Goal: Transaction & Acquisition: Book appointment/travel/reservation

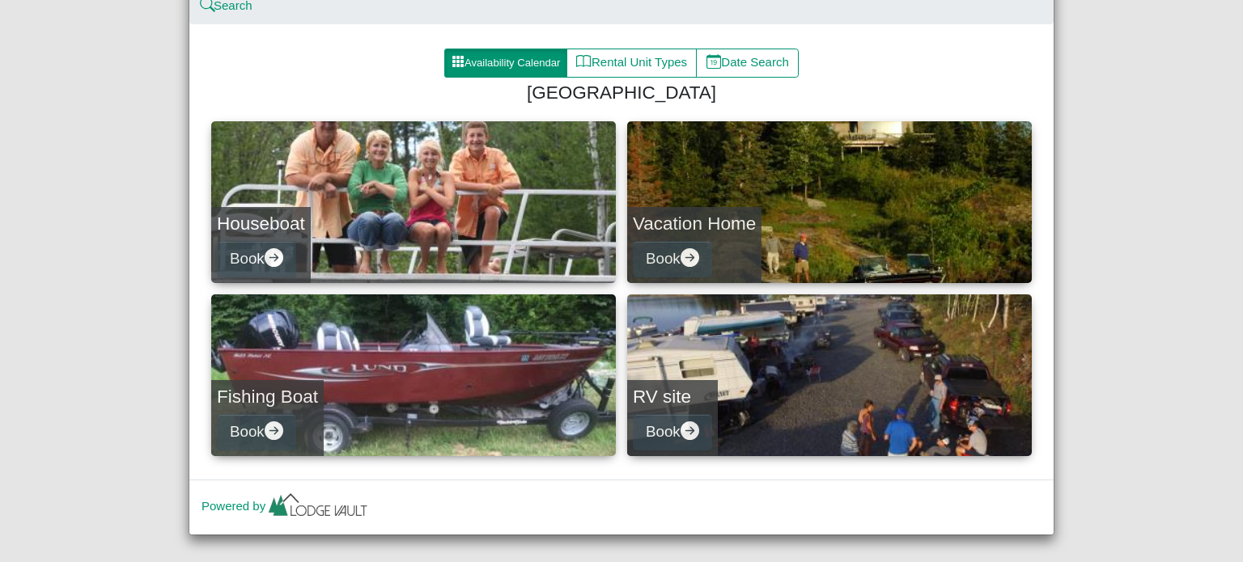
scroll to position [209, 0]
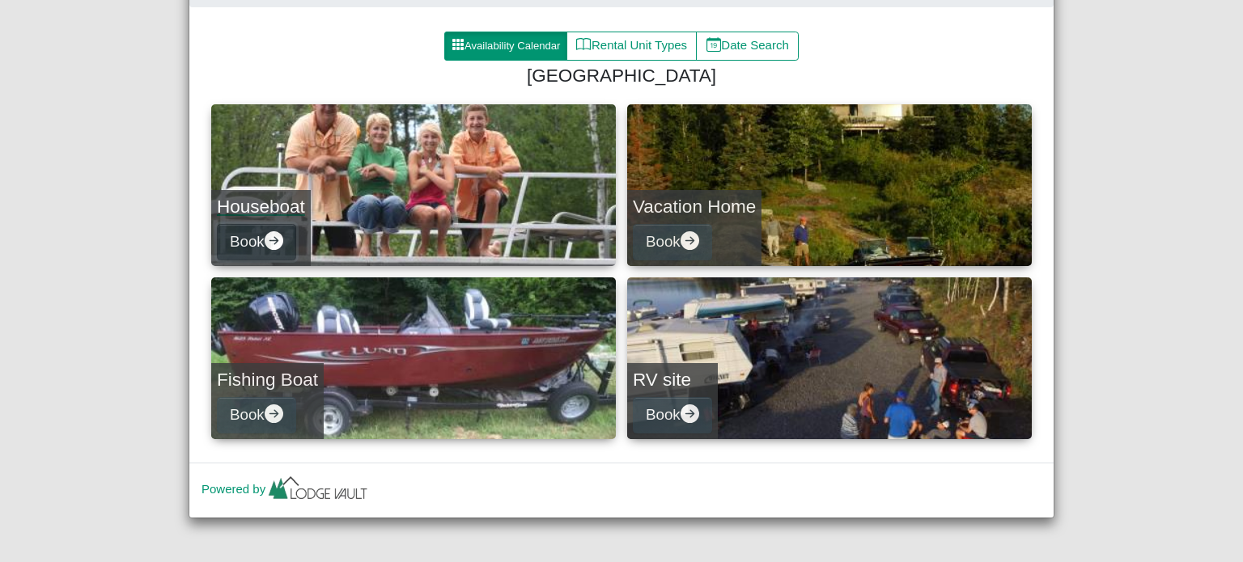
click at [267, 240] on icon "arrow right circle fill" at bounding box center [274, 240] width 19 height 19
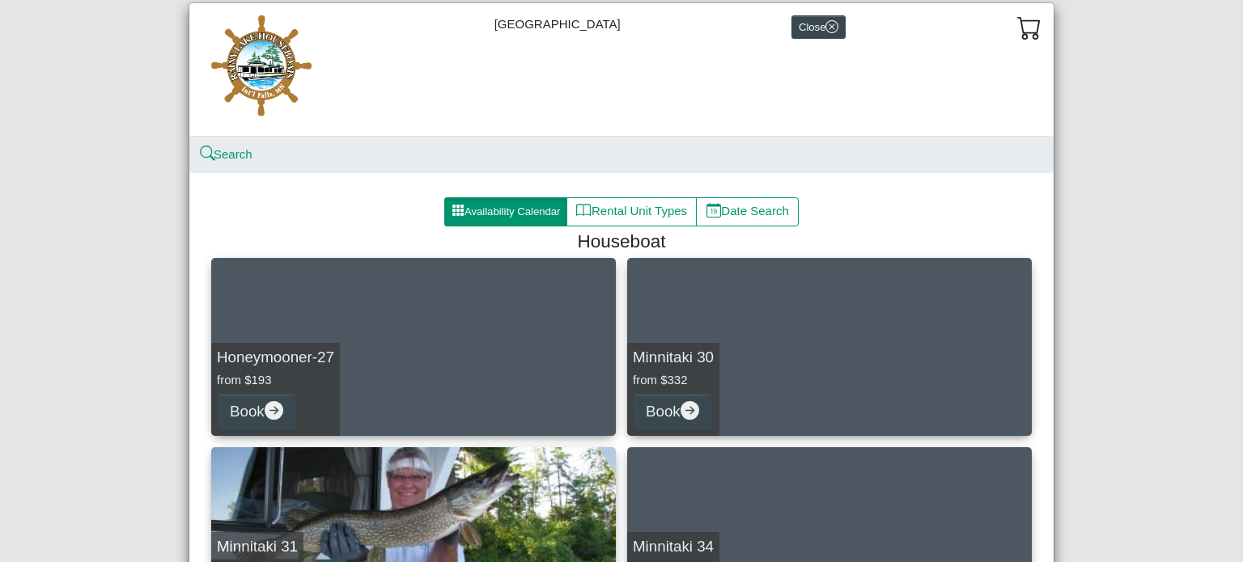
scroll to position [41, 0]
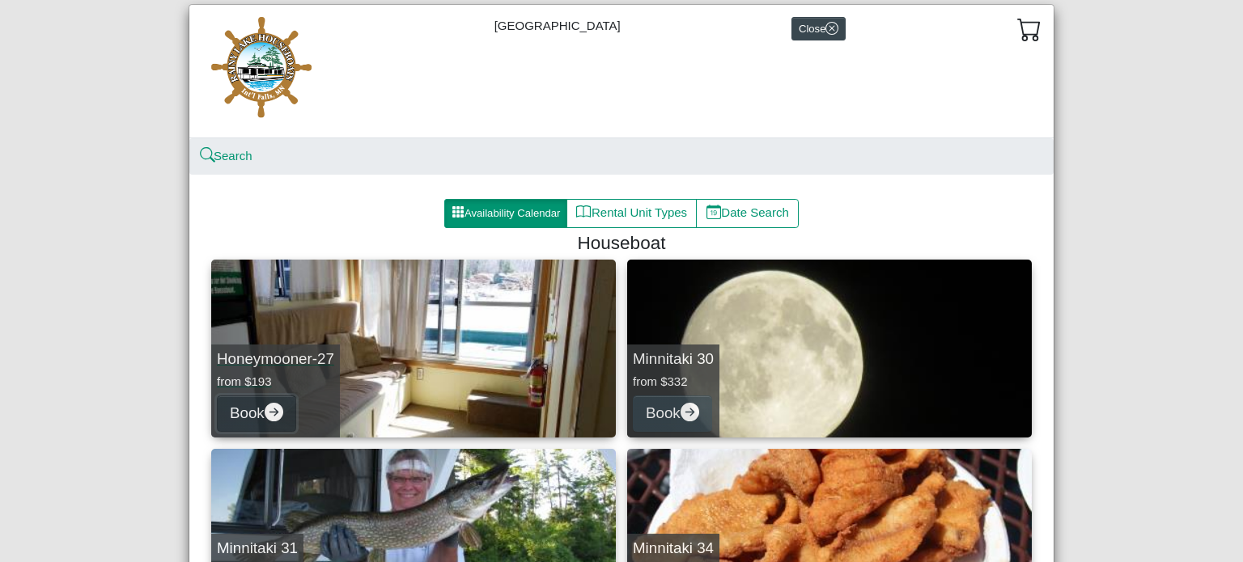
click at [270, 407] on icon "arrow right circle fill" at bounding box center [274, 412] width 19 height 19
select select "*"
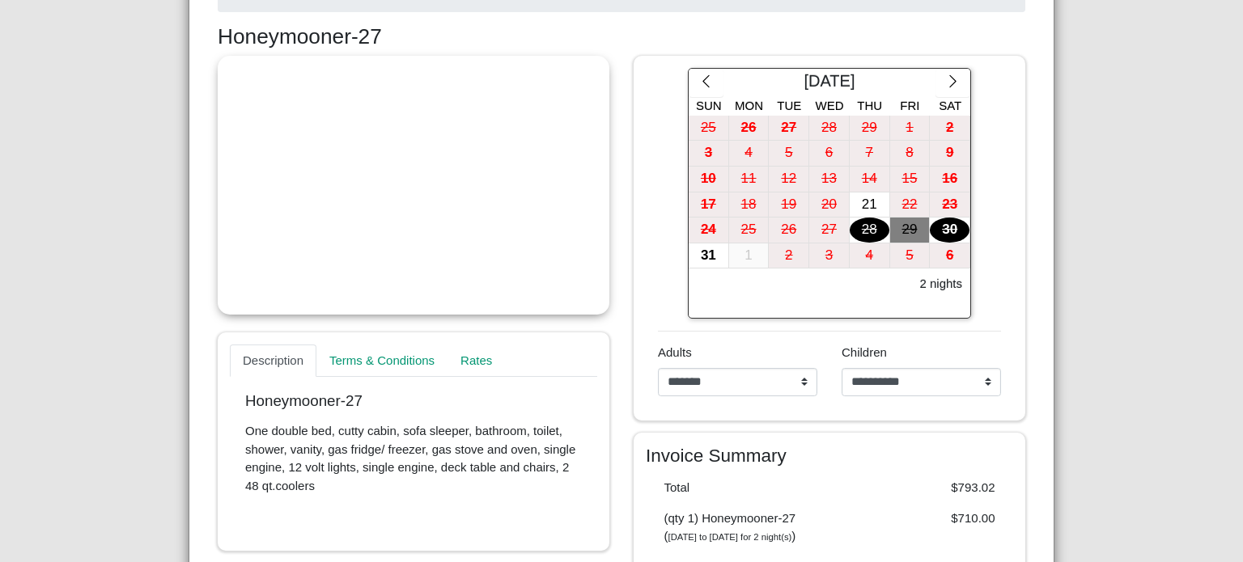
scroll to position [300, 0]
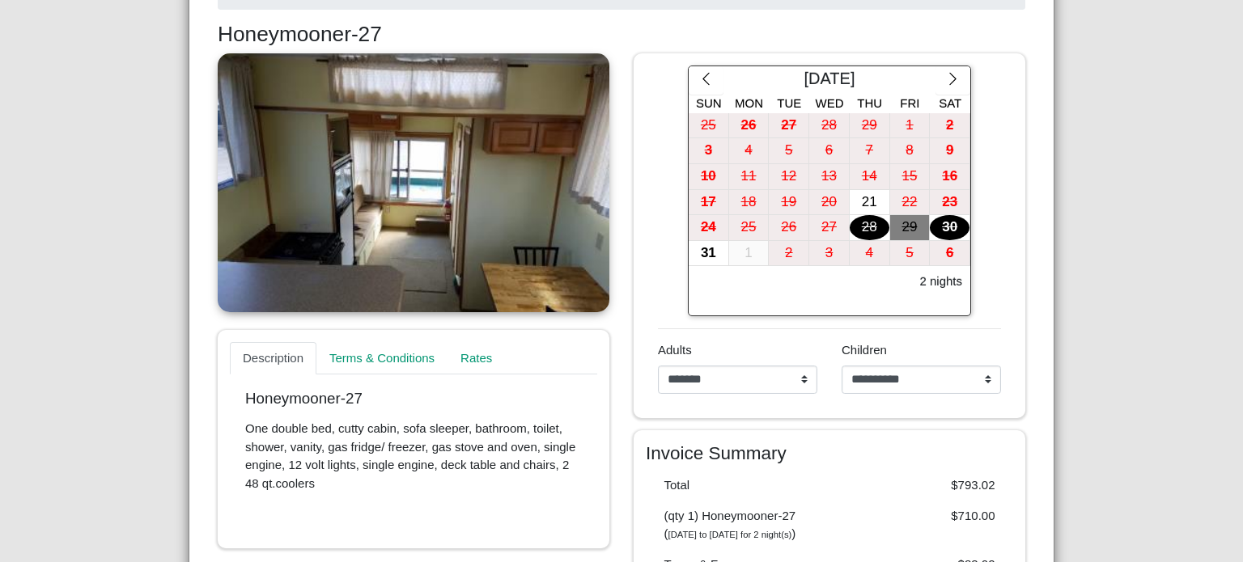
click at [453, 202] on link at bounding box center [414, 182] width 392 height 259
click at [395, 360] on link "Terms & Conditions" at bounding box center [386, 358] width 140 height 32
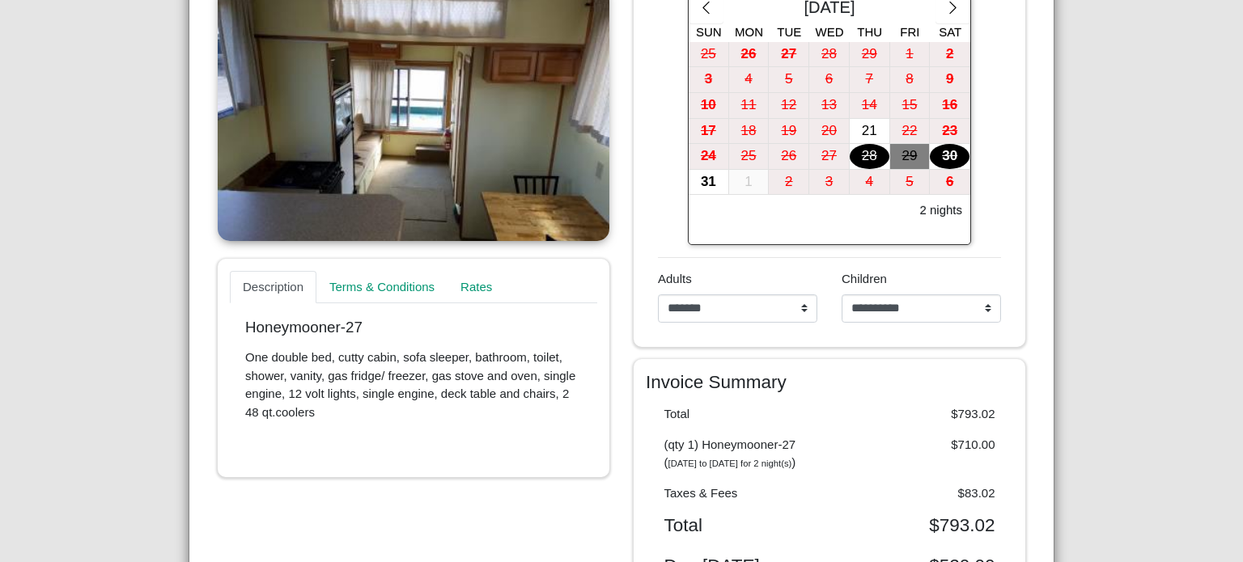
scroll to position [380, 0]
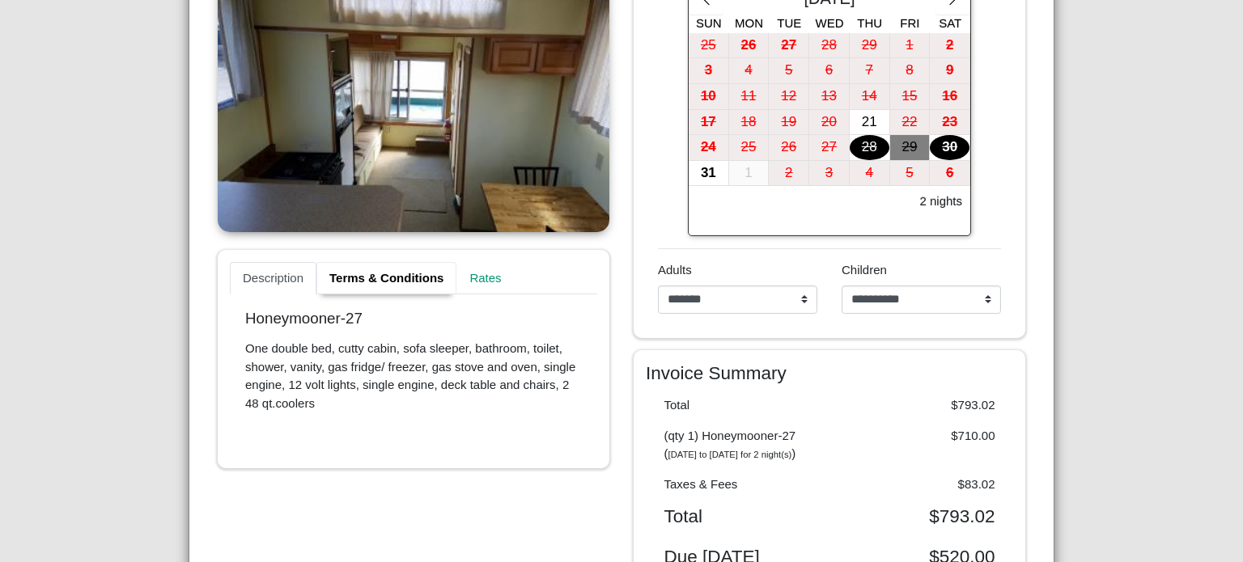
click at [378, 278] on link "Terms & Conditions" at bounding box center [386, 278] width 140 height 32
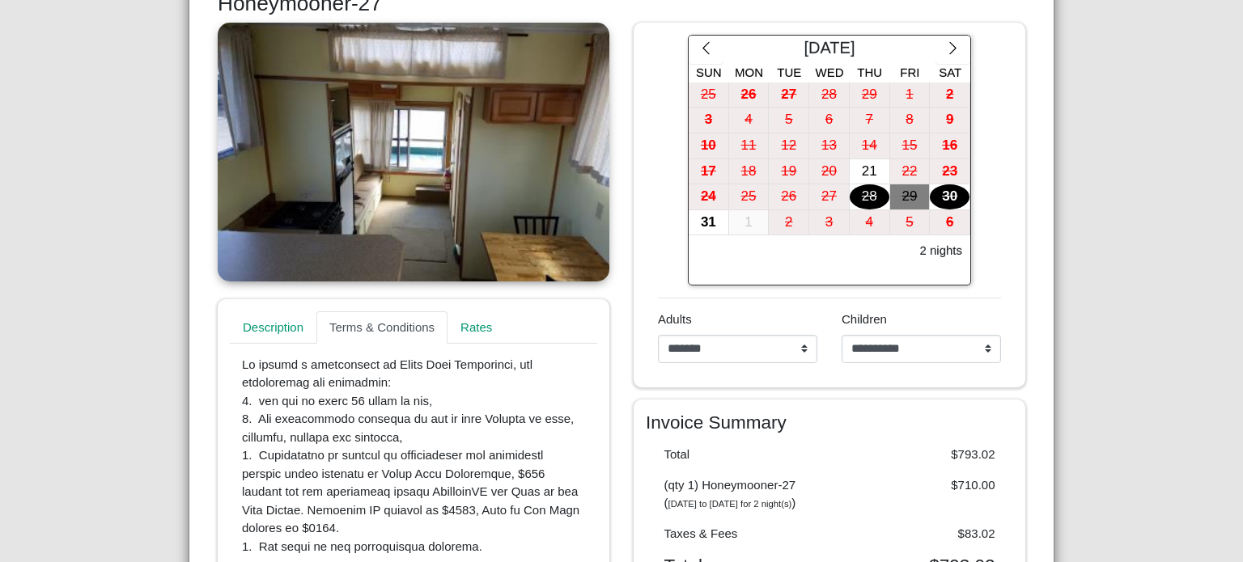
scroll to position [333, 0]
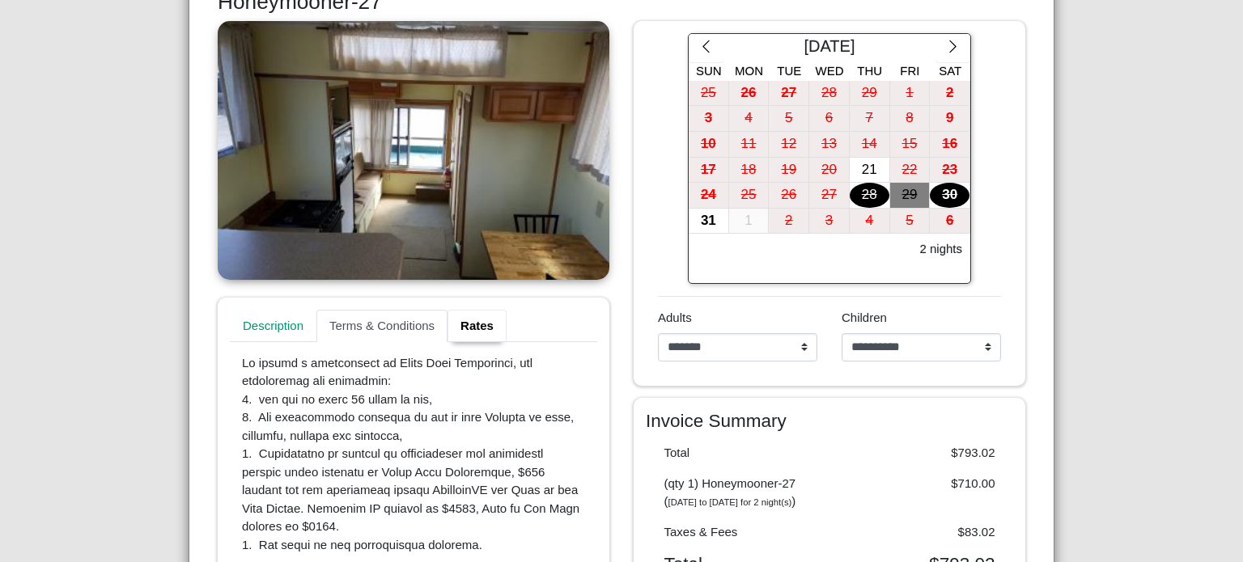
click at [469, 325] on link "Rates" at bounding box center [476, 326] width 59 height 32
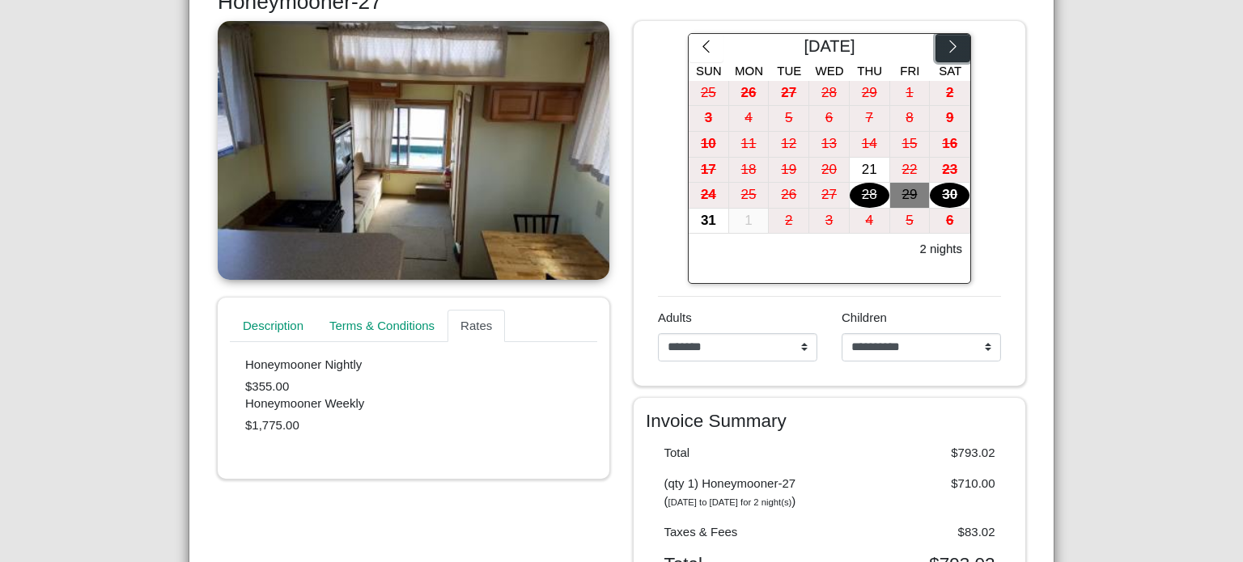
click at [952, 47] on icon "chevron right" at bounding box center [952, 46] width 15 height 15
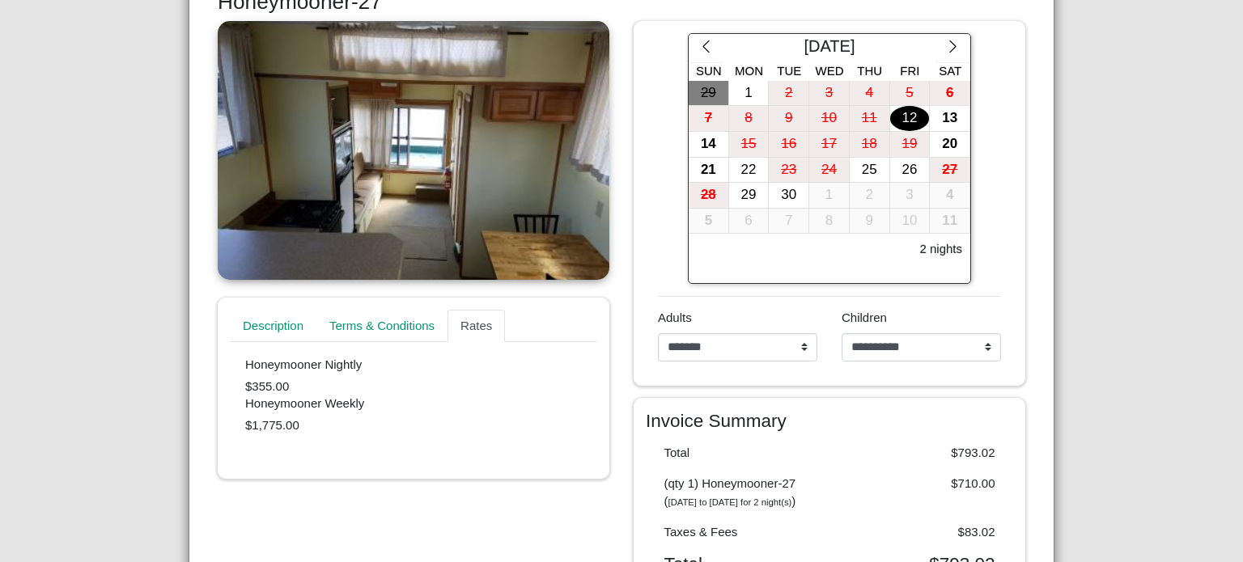
click at [909, 111] on div "12" at bounding box center [910, 118] width 40 height 25
click at [703, 143] on div "14" at bounding box center [709, 144] width 40 height 25
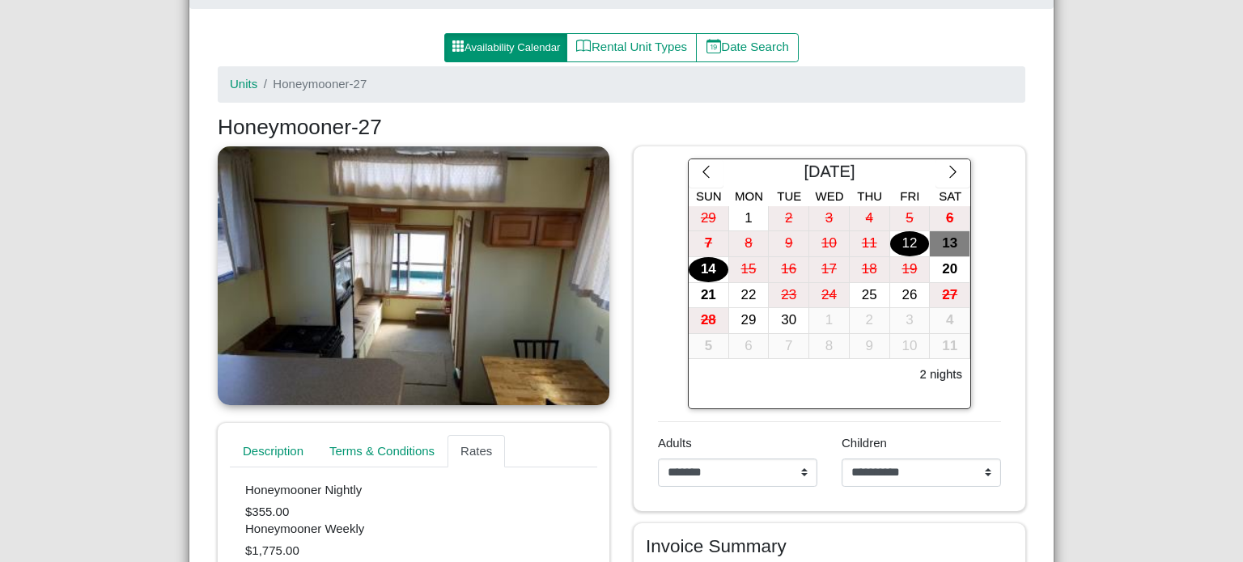
scroll to position [205, 0]
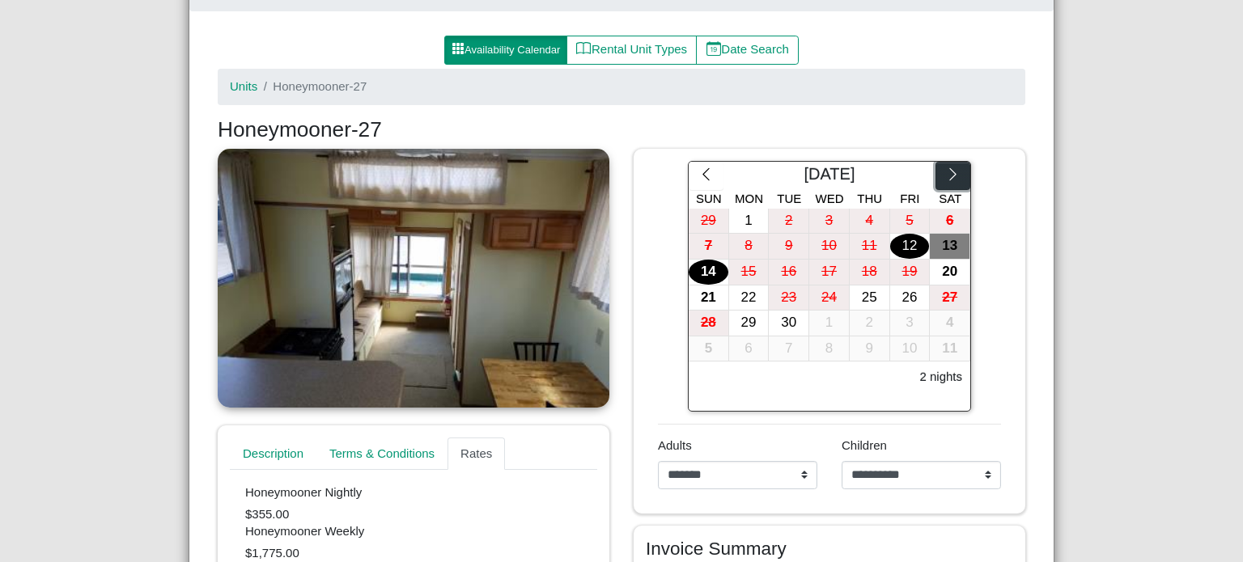
click at [952, 180] on icon "chevron right" at bounding box center [952, 174] width 15 height 15
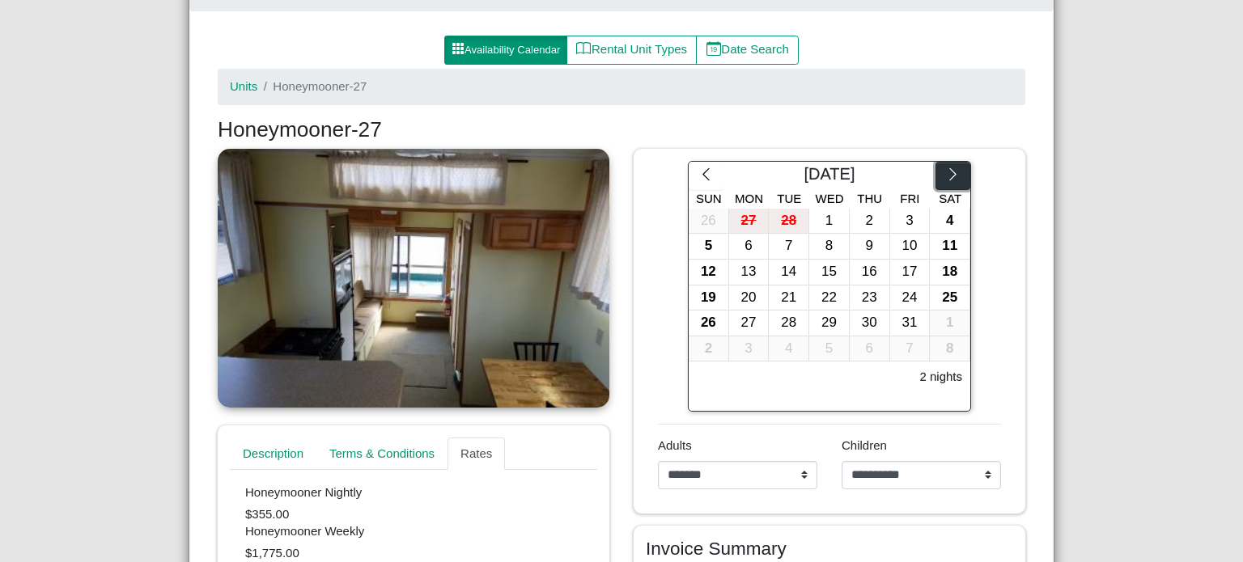
click at [945, 177] on icon "chevron right" at bounding box center [952, 174] width 15 height 15
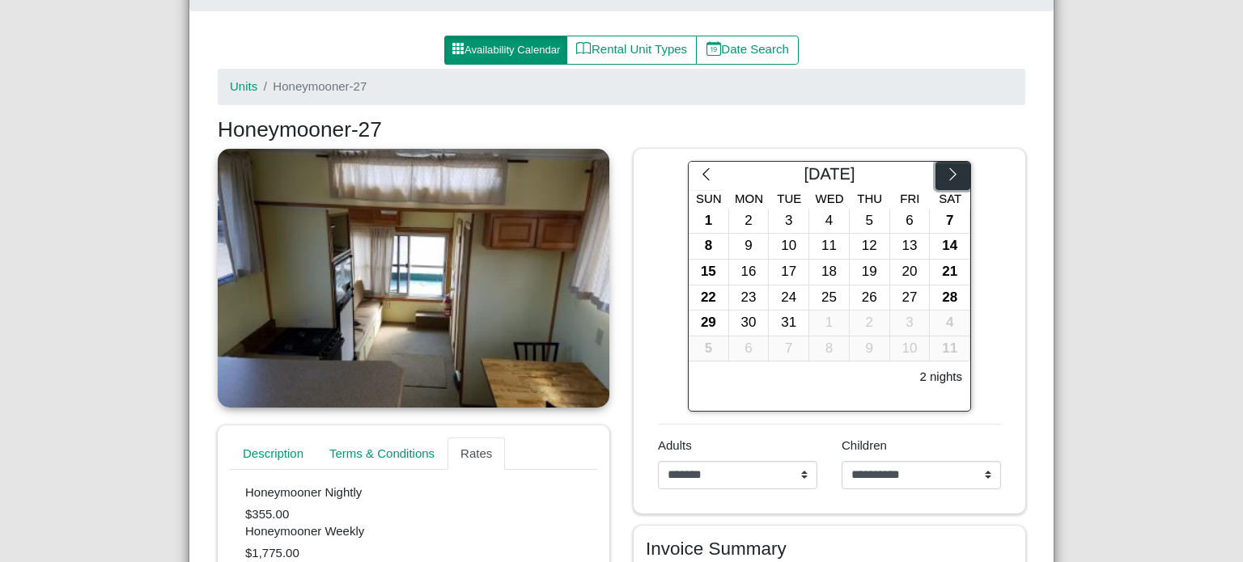
click at [945, 177] on icon "chevron right" at bounding box center [952, 174] width 15 height 15
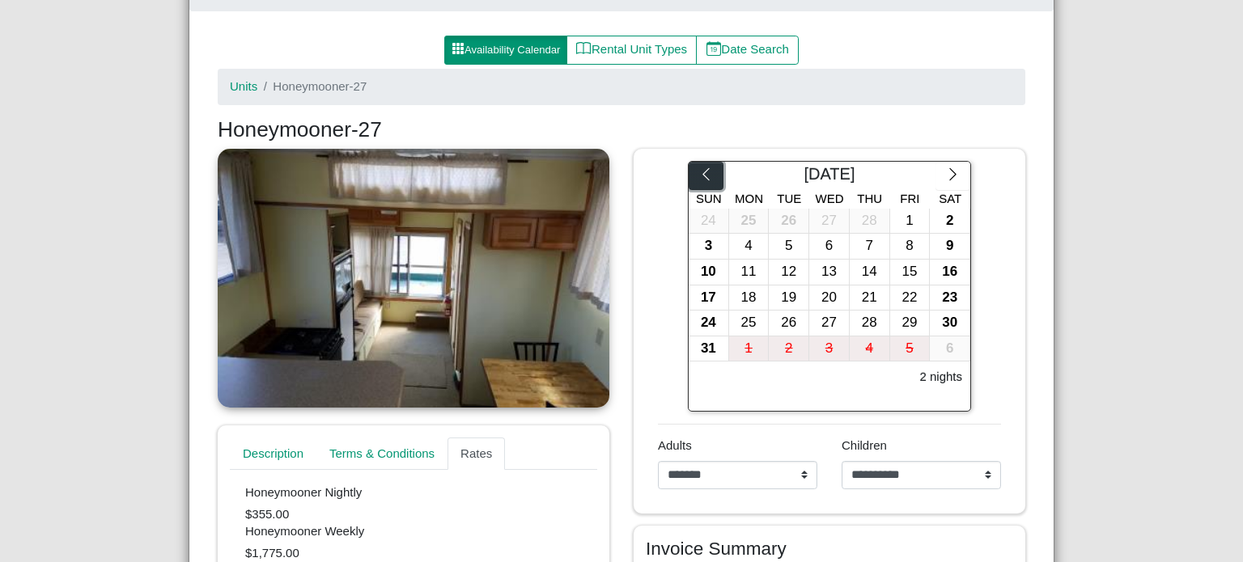
click at [699, 171] on icon "chevron left" at bounding box center [705, 174] width 15 height 15
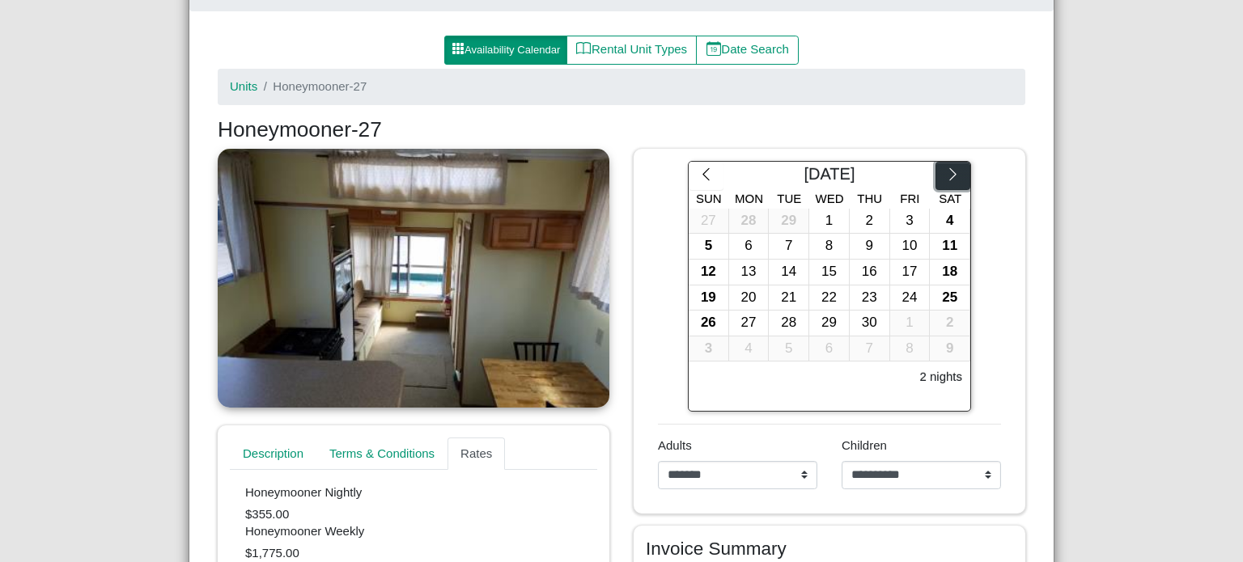
click at [957, 167] on button "button" at bounding box center [952, 176] width 35 height 29
click at [902, 242] on div "12" at bounding box center [910, 246] width 40 height 25
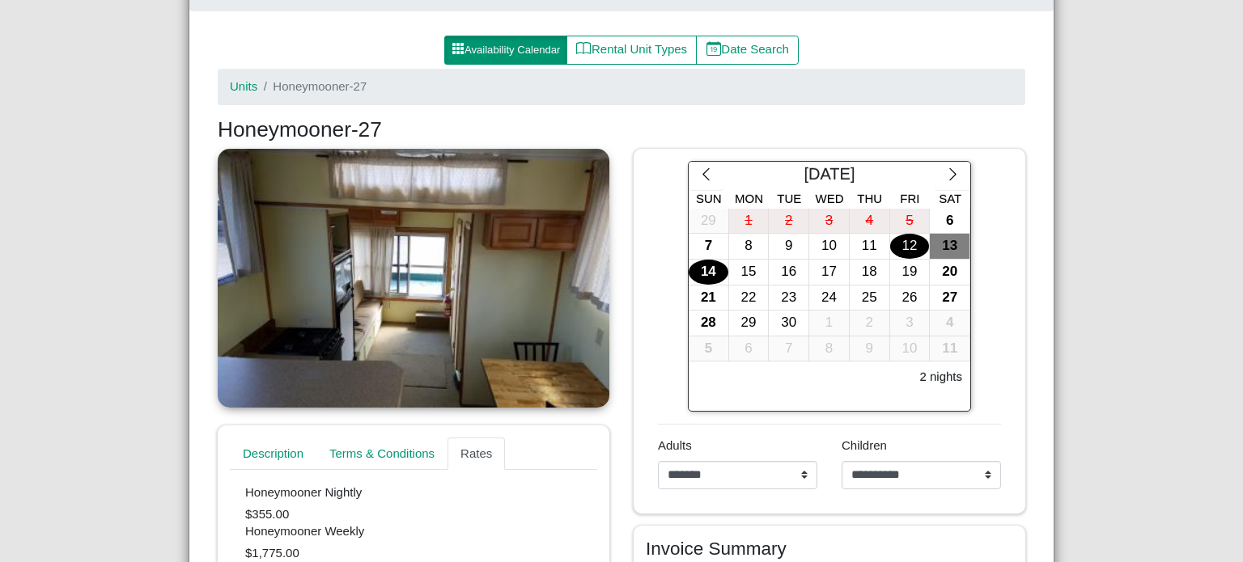
click at [696, 273] on div "14" at bounding box center [709, 272] width 40 height 25
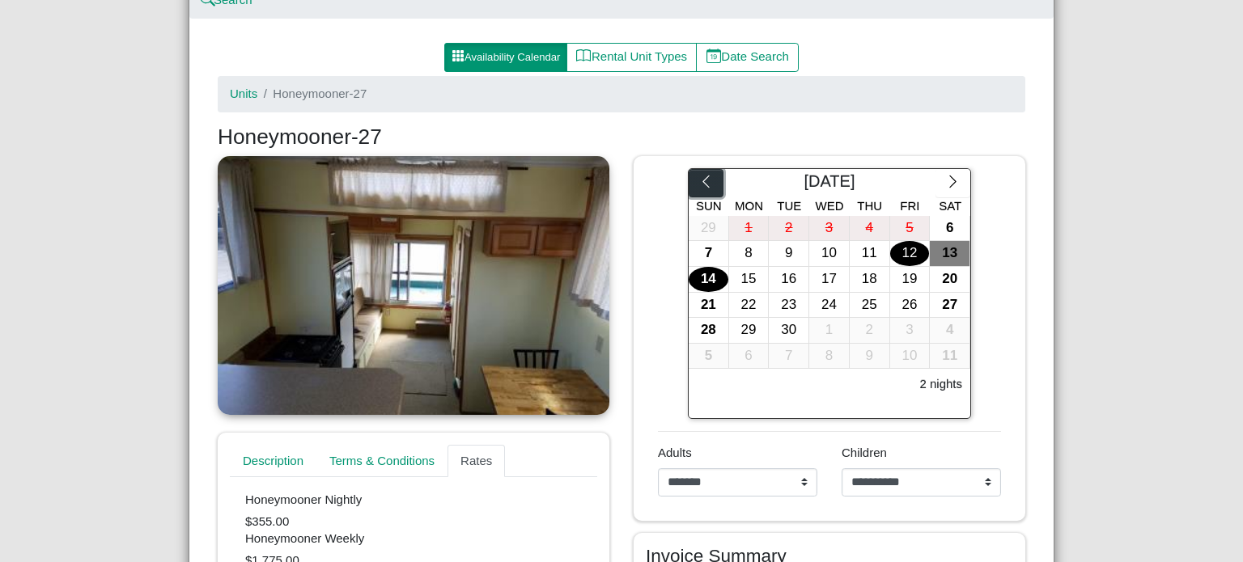
click at [696, 190] on button "button" at bounding box center [706, 183] width 35 height 29
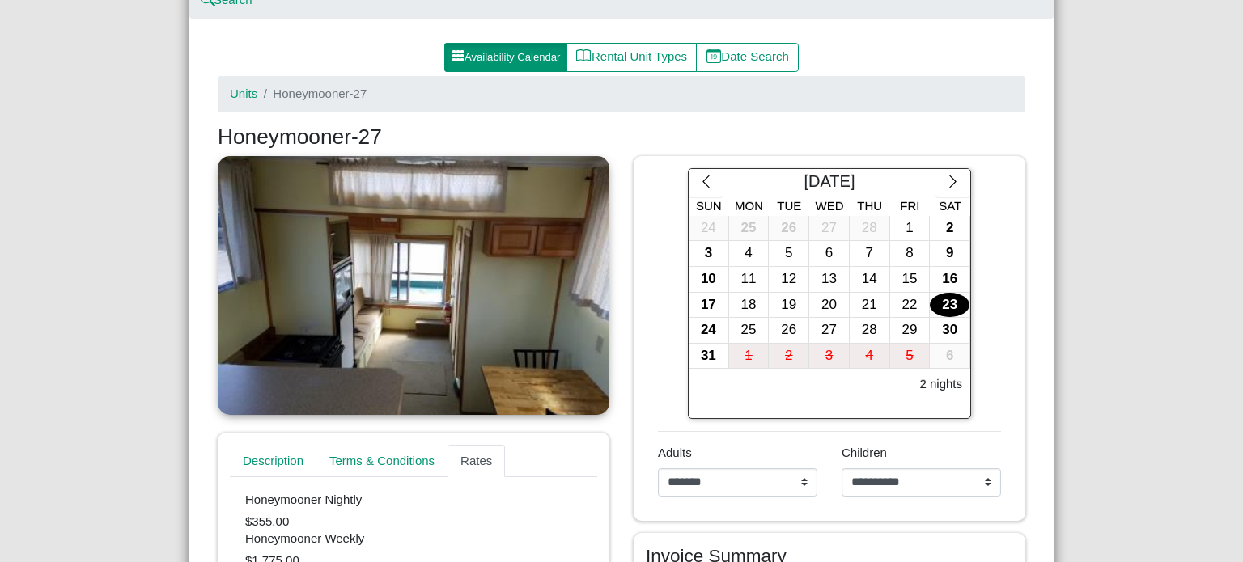
click at [932, 298] on div "23" at bounding box center [950, 305] width 40 height 25
click at [755, 333] on div "25" at bounding box center [749, 330] width 40 height 25
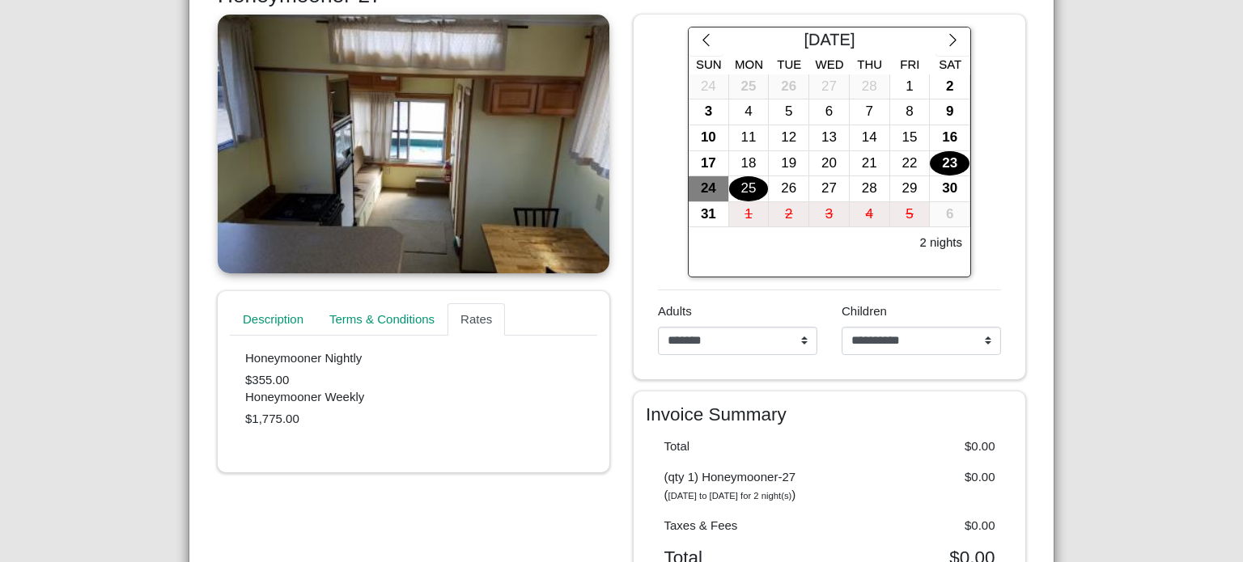
scroll to position [267, 0]
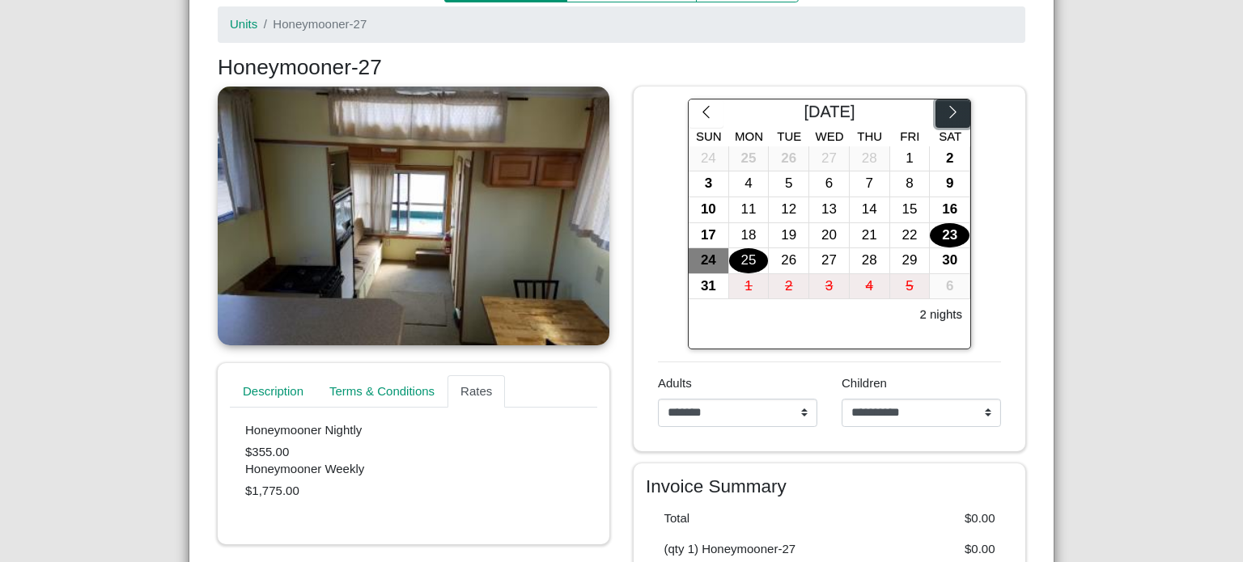
click at [952, 120] on button "button" at bounding box center [952, 114] width 35 height 29
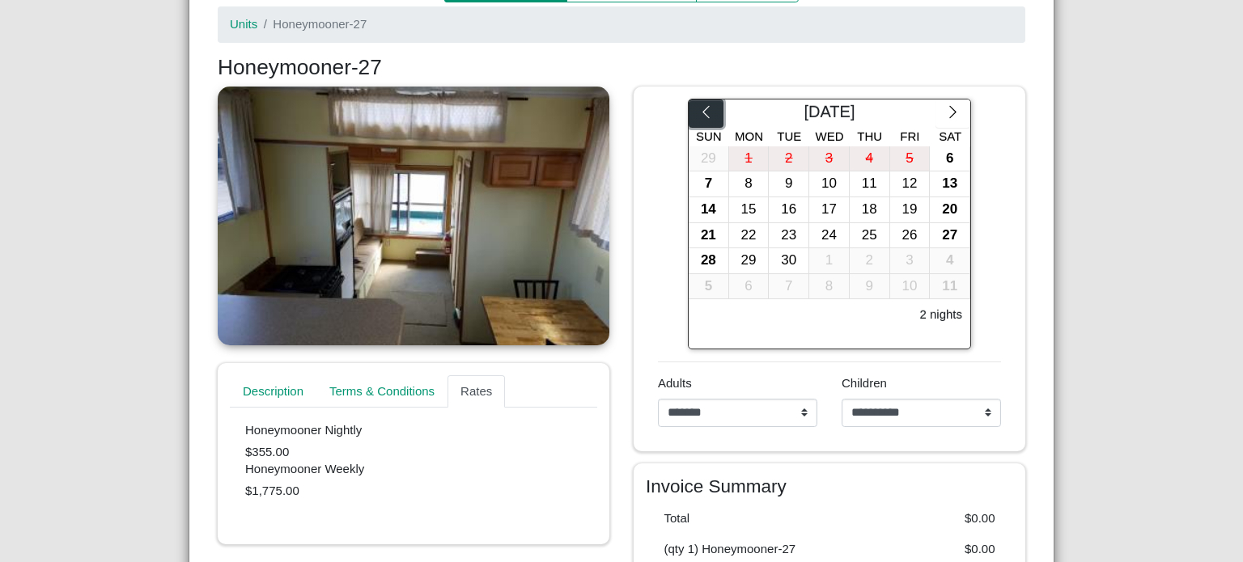
click at [709, 117] on button "button" at bounding box center [706, 114] width 35 height 29
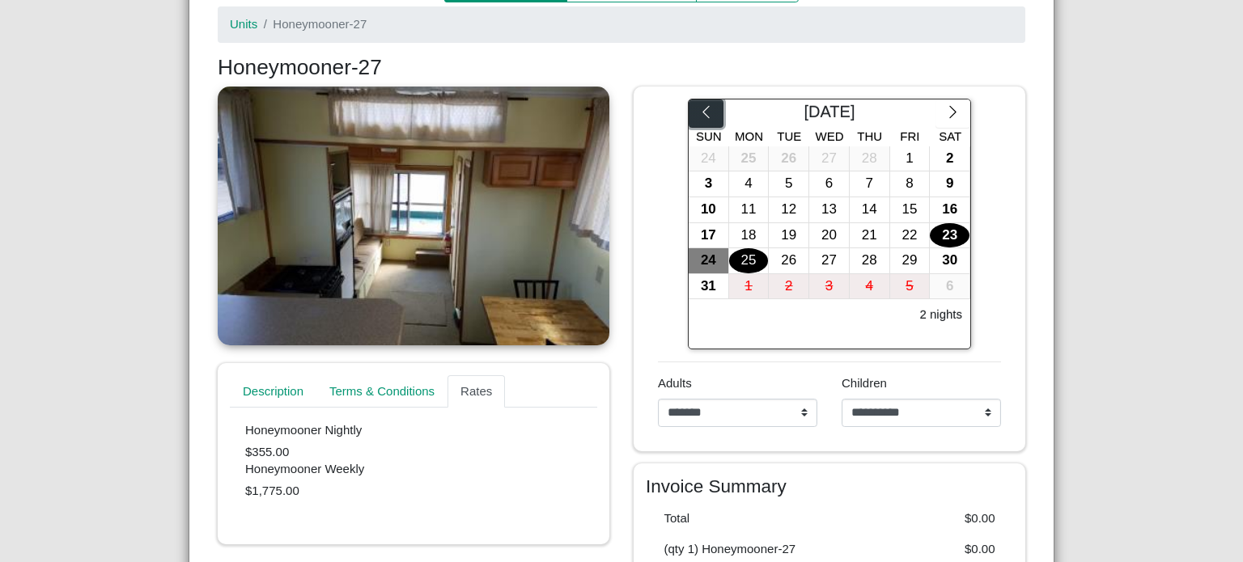
click at [709, 117] on button "button" at bounding box center [706, 114] width 35 height 29
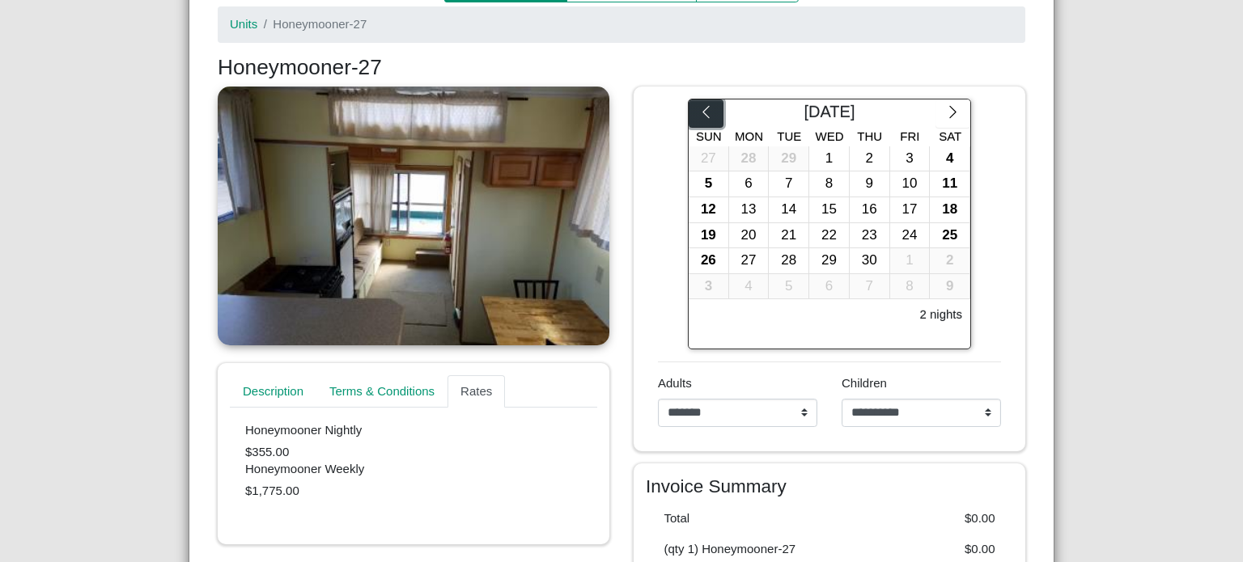
click at [709, 117] on button "button" at bounding box center [706, 114] width 35 height 29
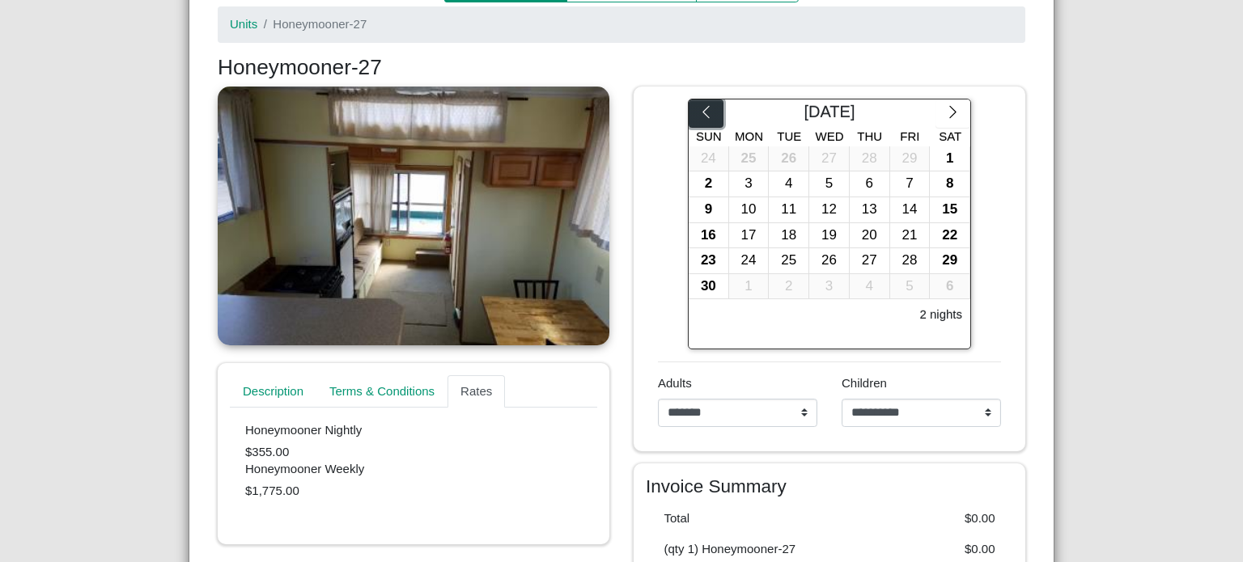
click at [709, 117] on button "button" at bounding box center [706, 114] width 35 height 29
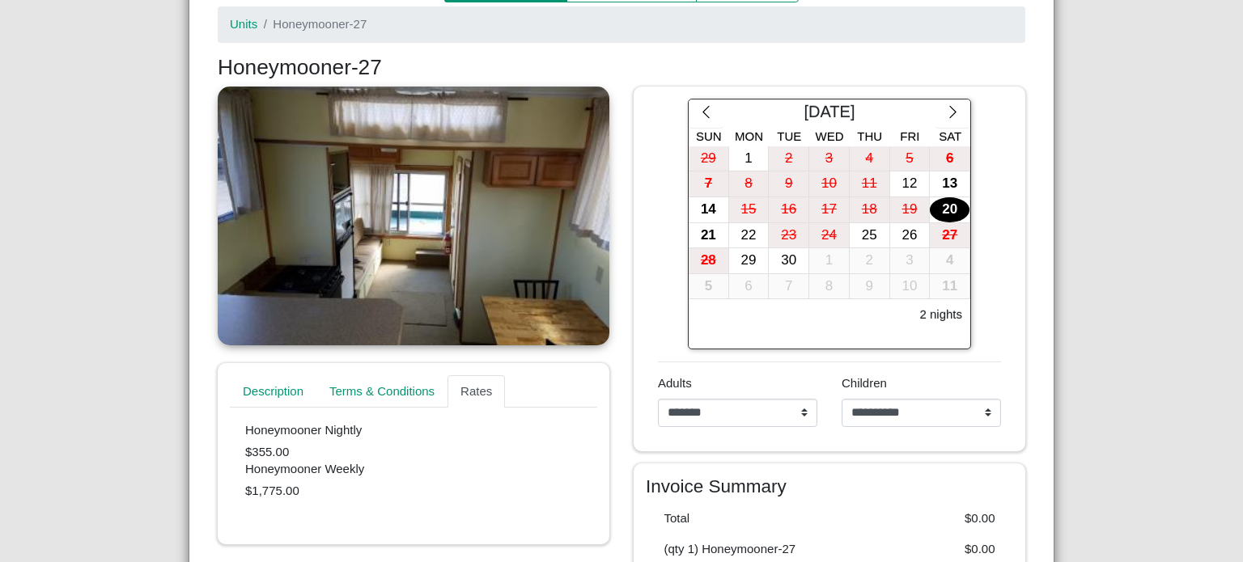
click at [935, 206] on div "20" at bounding box center [950, 209] width 40 height 25
click at [699, 235] on div "21" at bounding box center [709, 235] width 40 height 25
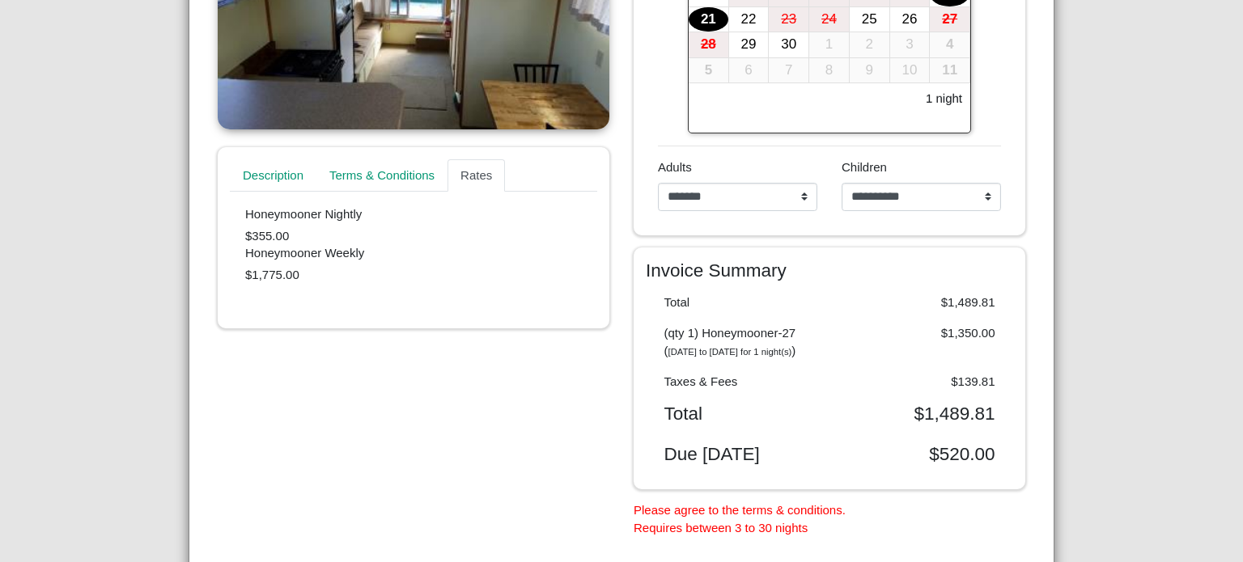
scroll to position [479, 0]
